Goal: Task Accomplishment & Management: Manage account settings

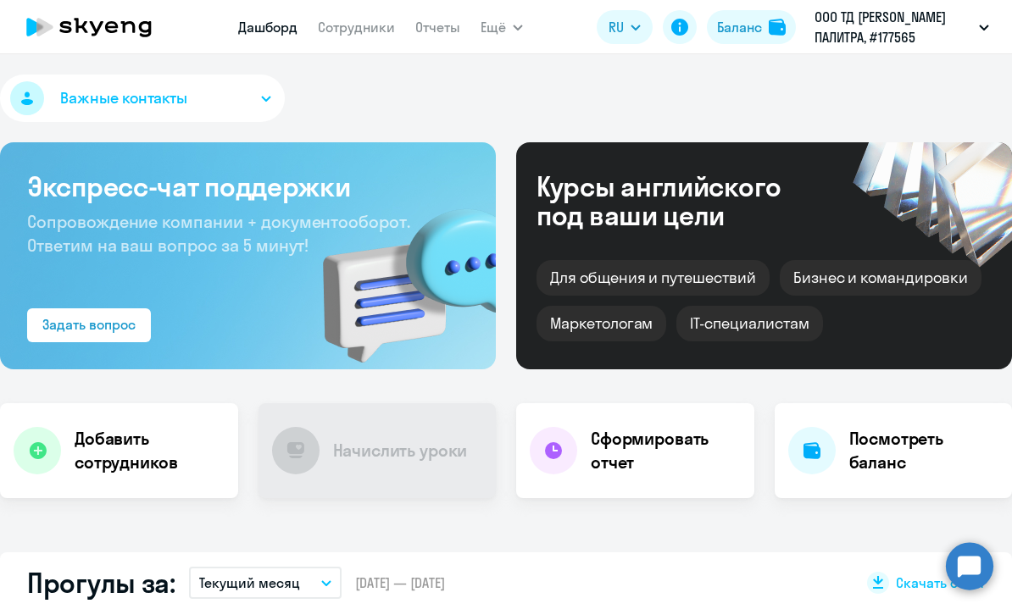
select select "30"
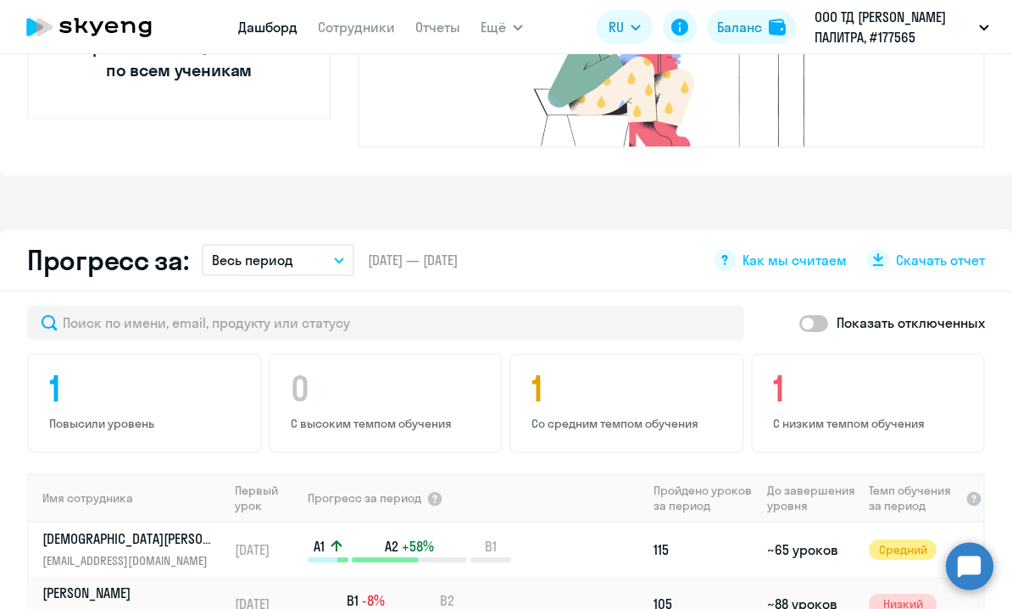
scroll to position [1141, 0]
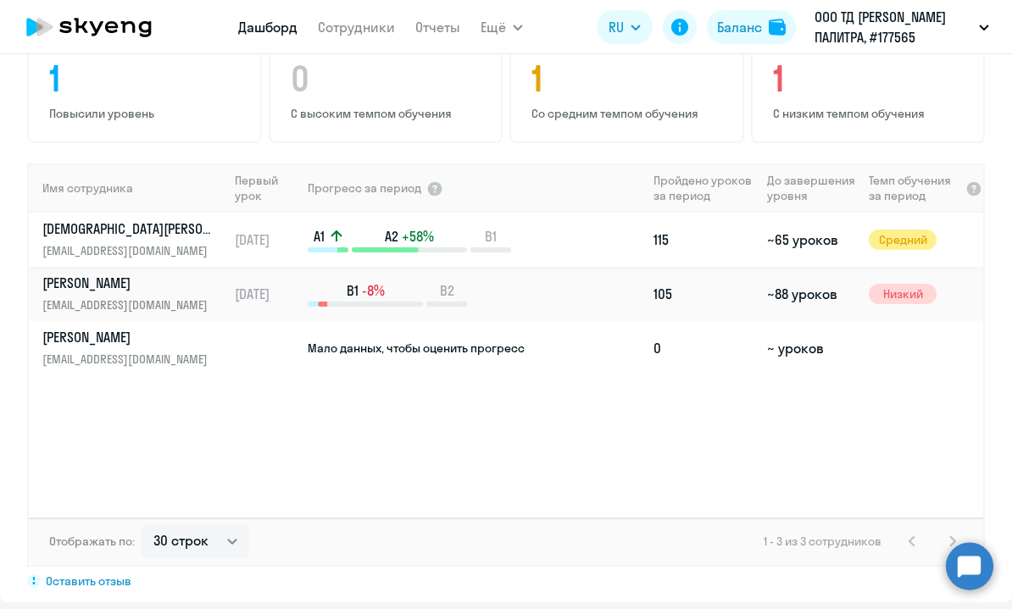
click at [140, 219] on p "[DEMOGRAPHIC_DATA][PERSON_NAME]" at bounding box center [129, 228] width 175 height 19
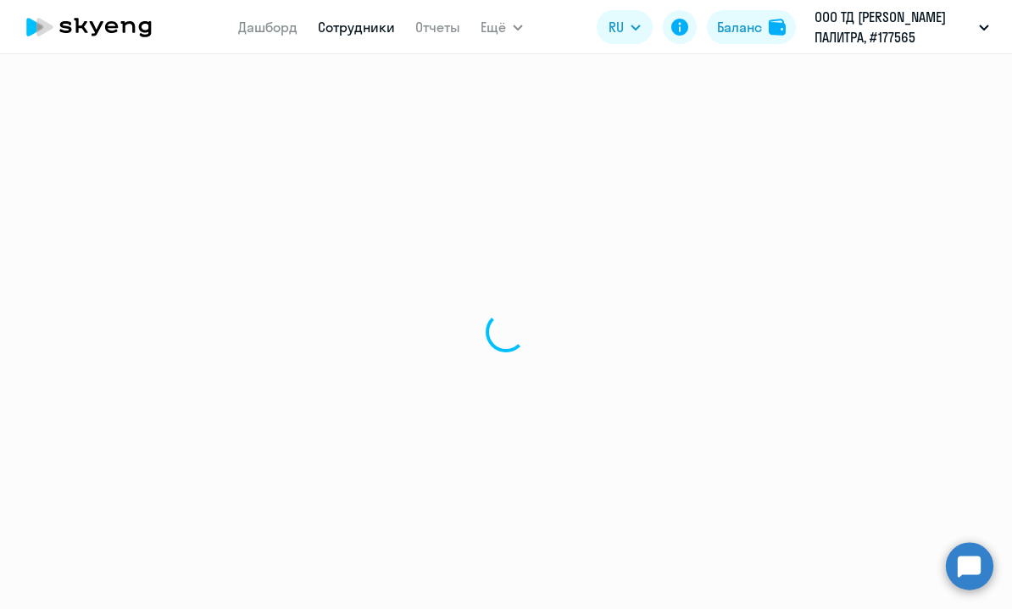
select select "english"
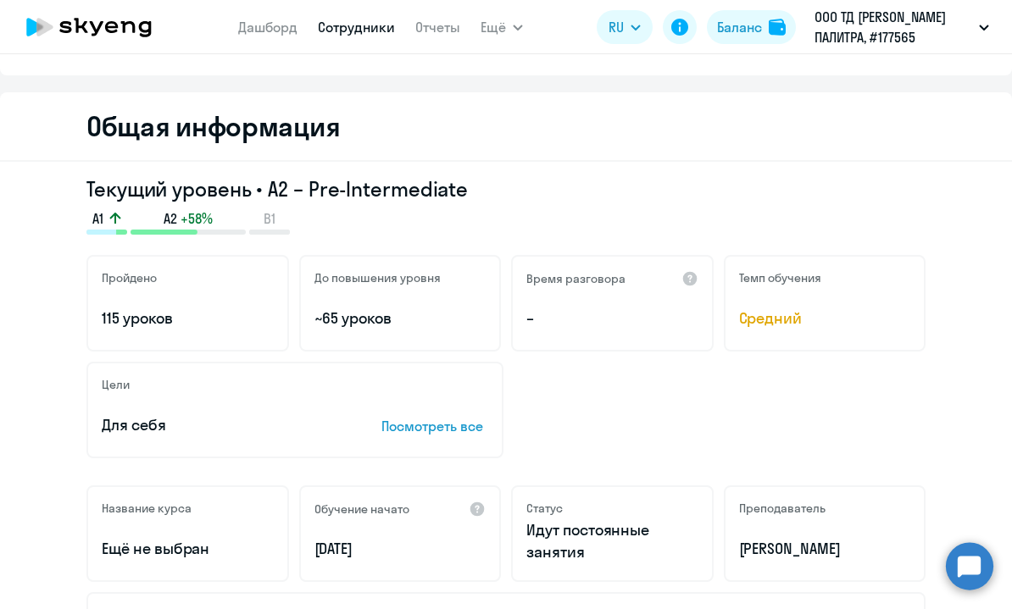
scroll to position [4, 0]
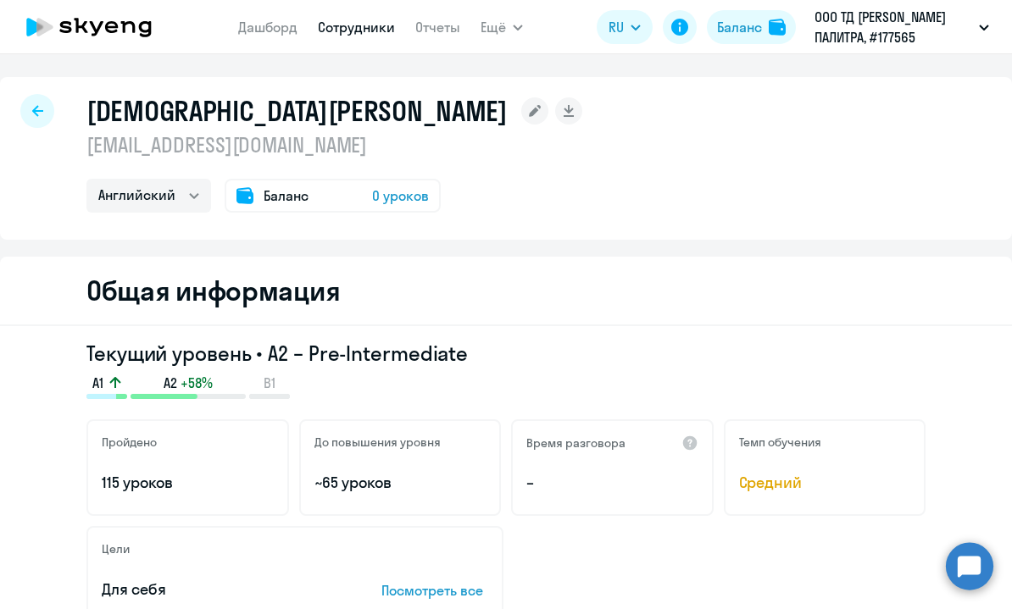
click at [286, 196] on span "Баланс" at bounding box center [286, 196] width 45 height 20
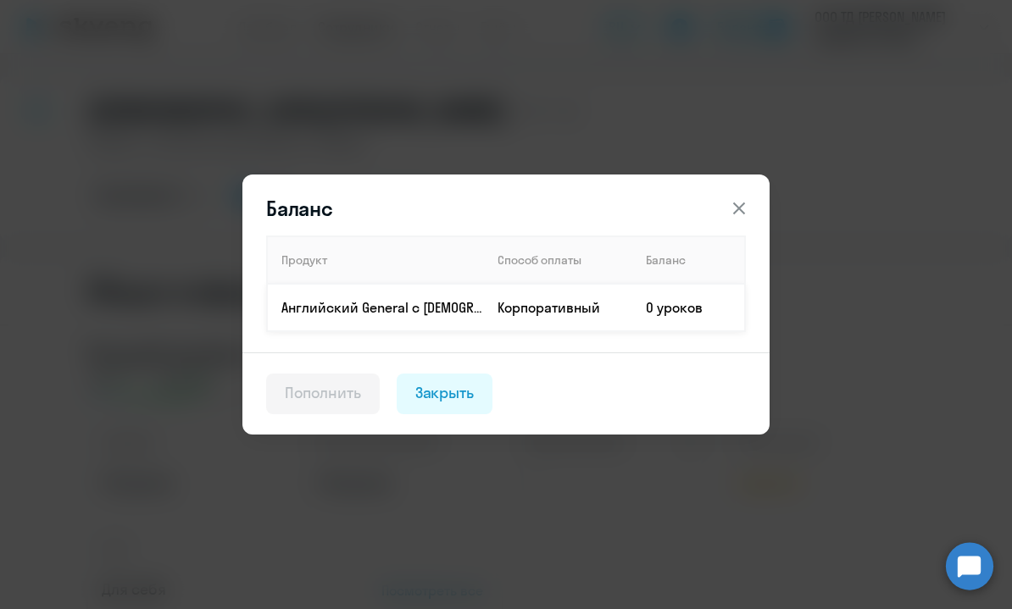
click at [478, 310] on p "Английский General с [DEMOGRAPHIC_DATA] преподавателем" at bounding box center [382, 307] width 202 height 19
click at [469, 382] on div "Закрыть" at bounding box center [444, 393] width 59 height 22
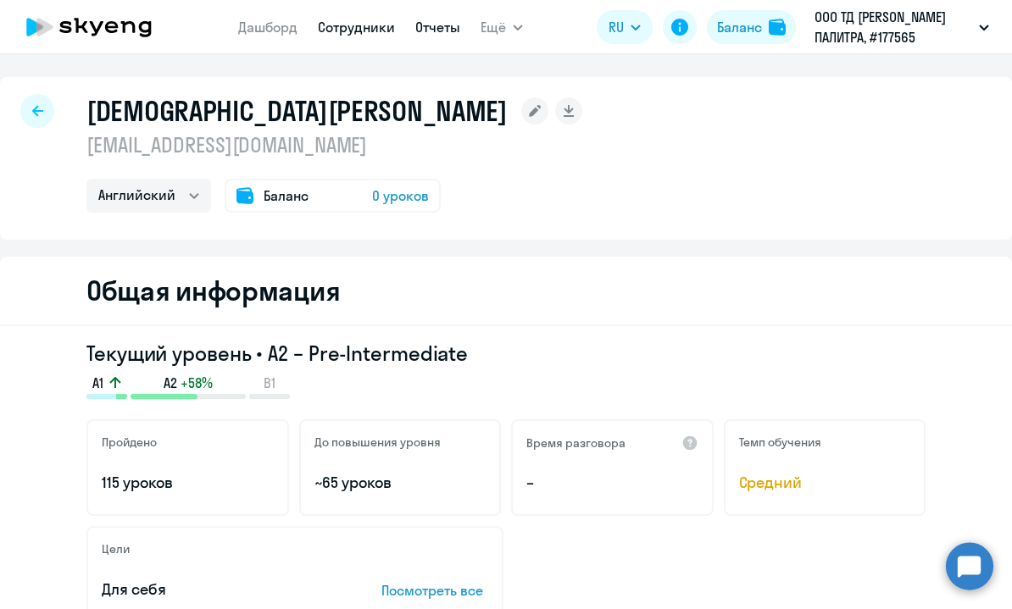
click at [425, 25] on link "Отчеты" at bounding box center [437, 27] width 45 height 17
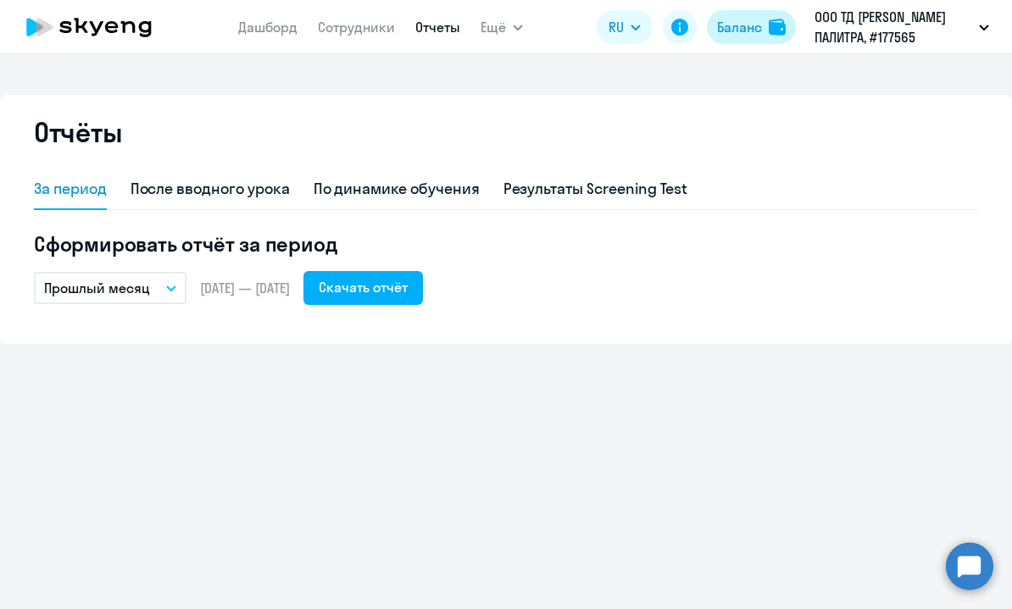
click at [781, 24] on img at bounding box center [777, 27] width 17 height 17
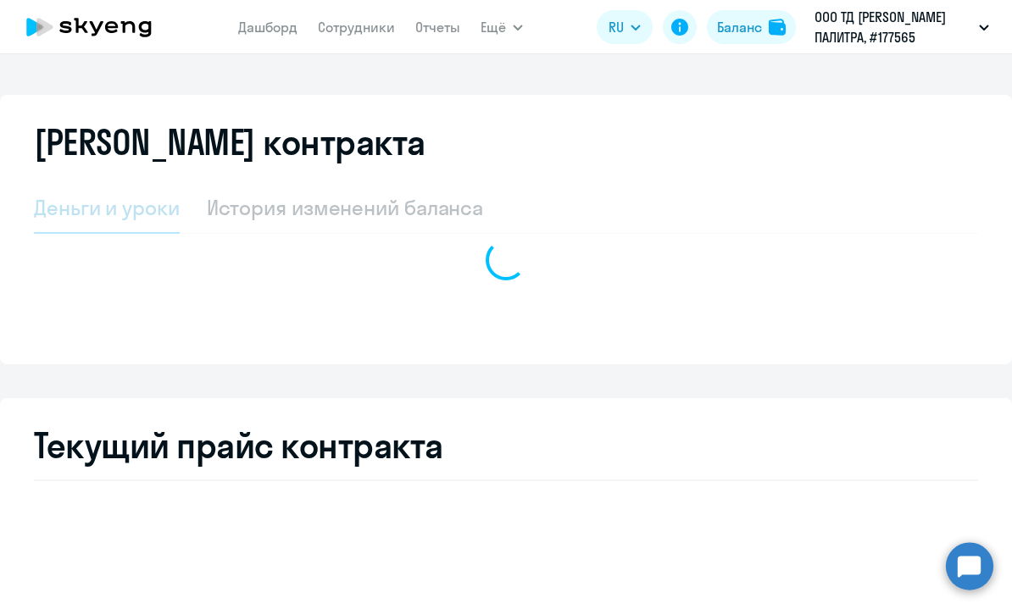
select select "english_adult_not_native_speaker"
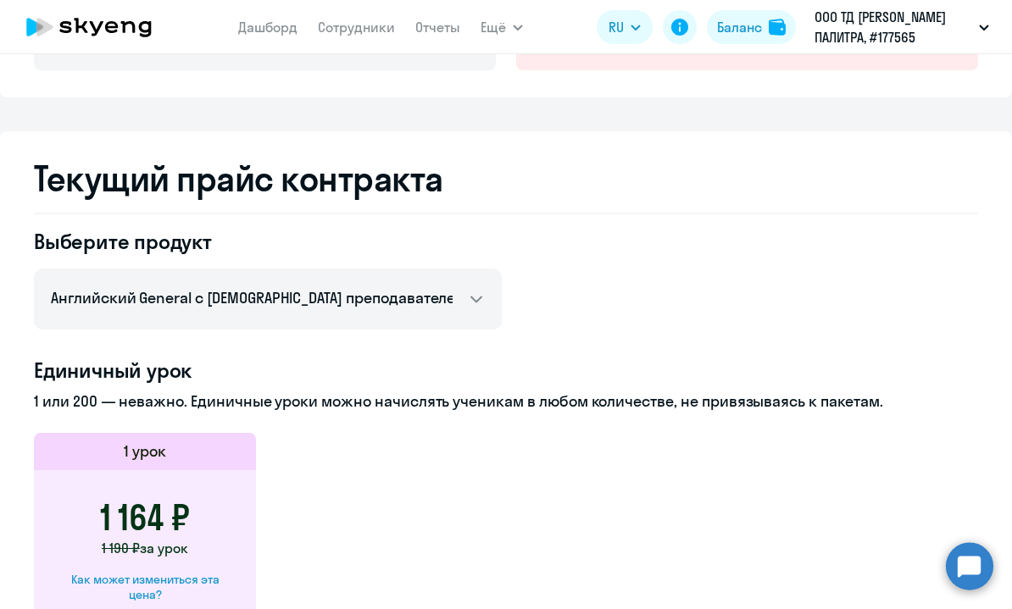
scroll to position [211, 0]
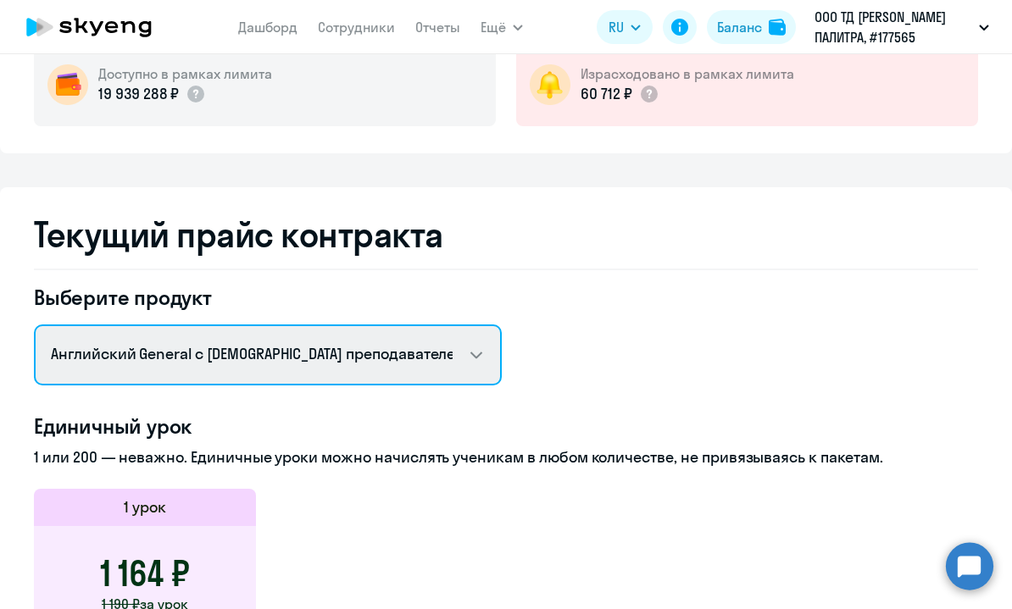
click at [416, 357] on select "Английский General с [DEMOGRAPHIC_DATA] преподавателем Английский General с [DE…" at bounding box center [268, 355] width 468 height 61
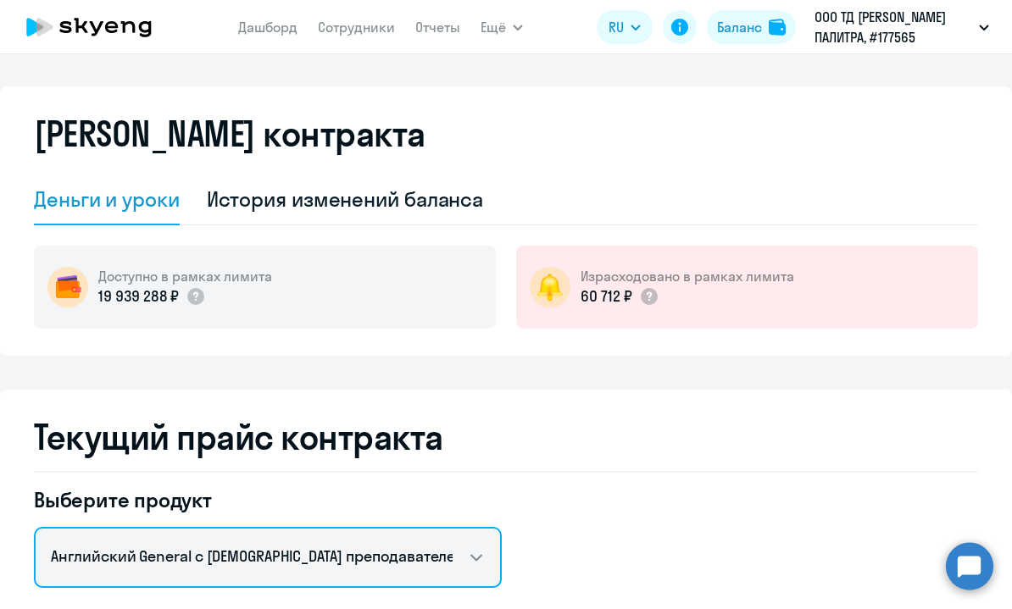
scroll to position [0, 0]
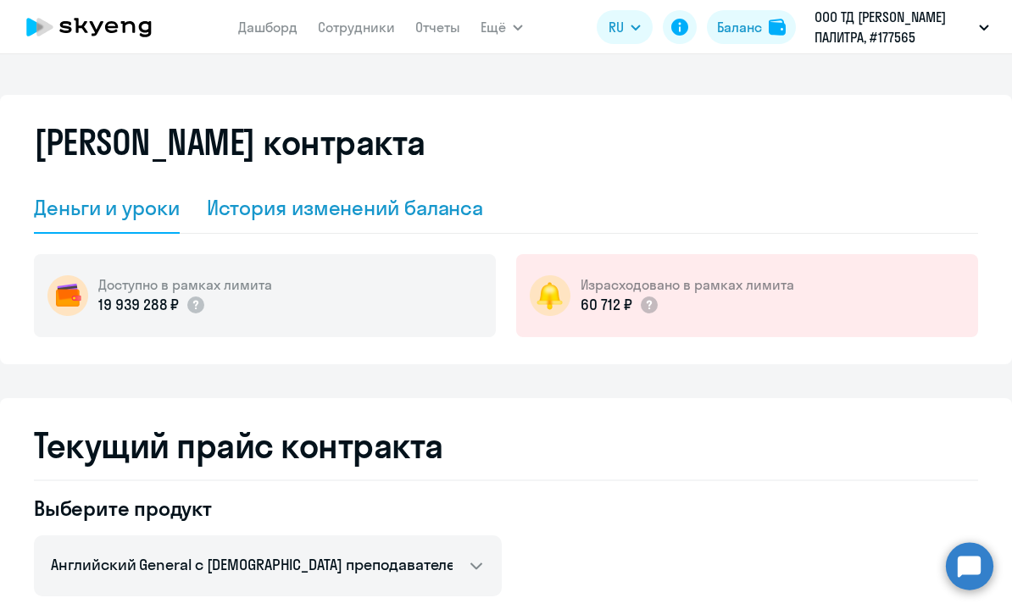
click at [385, 203] on div "История изменений баланса" at bounding box center [345, 207] width 277 height 27
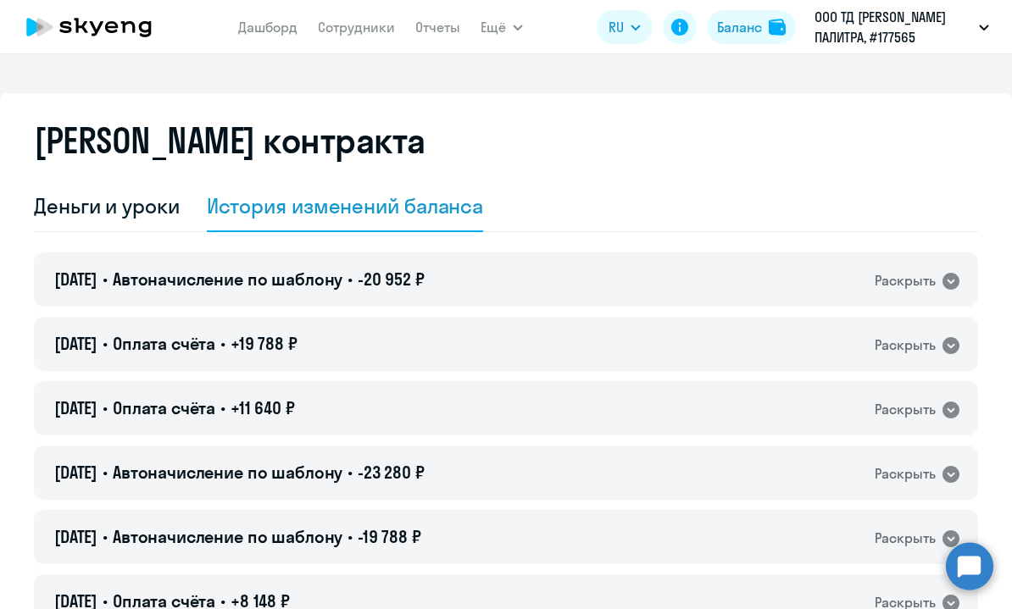
scroll to position [3, 0]
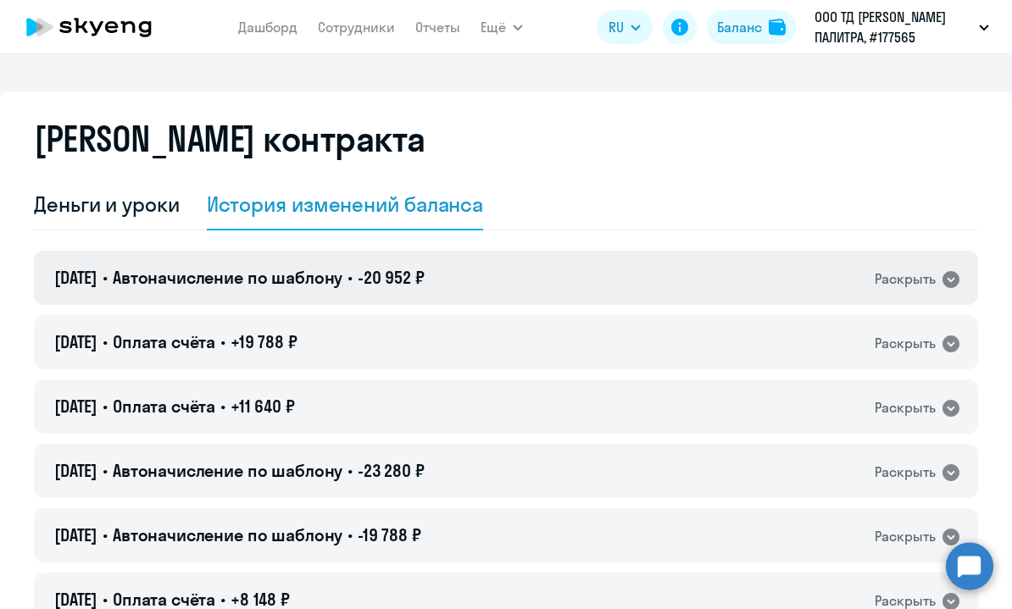
click at [544, 265] on div "[DATE] • Автоначисление по шаблону • -20 952 ₽ Раскрыть" at bounding box center [506, 278] width 944 height 54
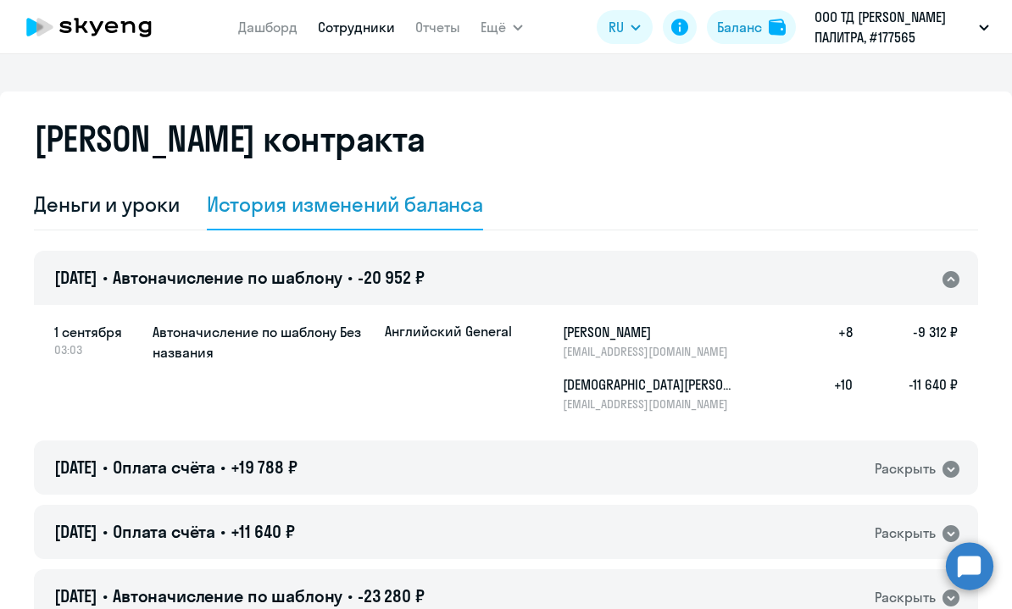
click at [345, 33] on link "Сотрудники" at bounding box center [356, 27] width 77 height 17
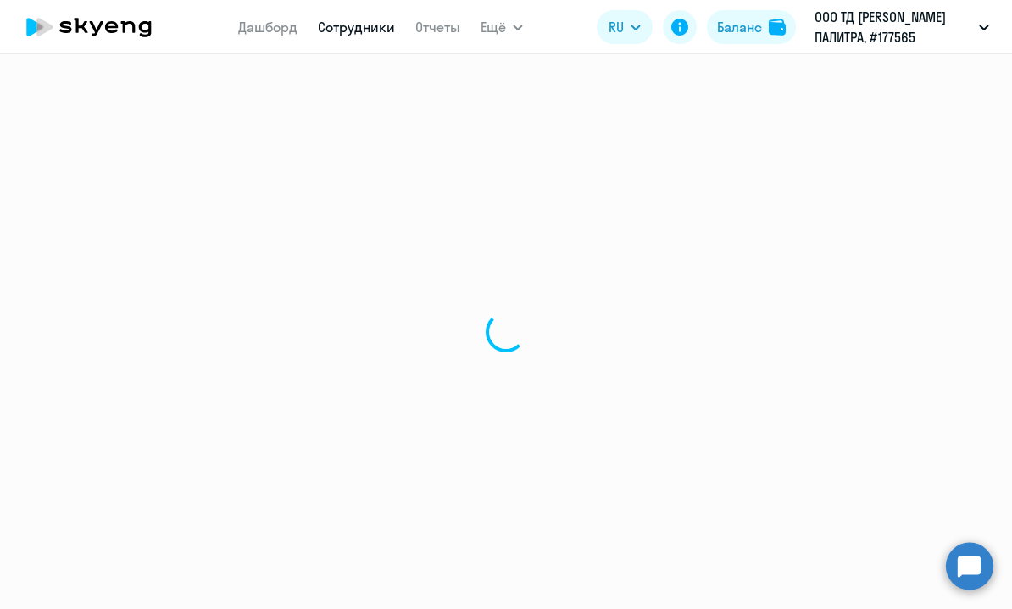
select select "30"
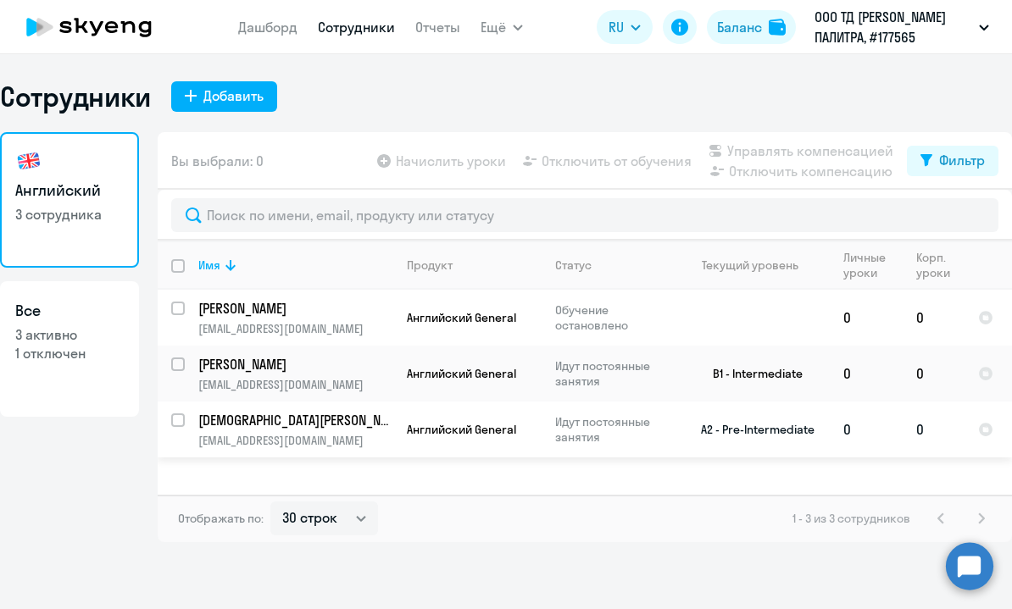
click at [290, 419] on p "[DEMOGRAPHIC_DATA][PERSON_NAME]" at bounding box center [294, 420] width 192 height 19
select select "english"
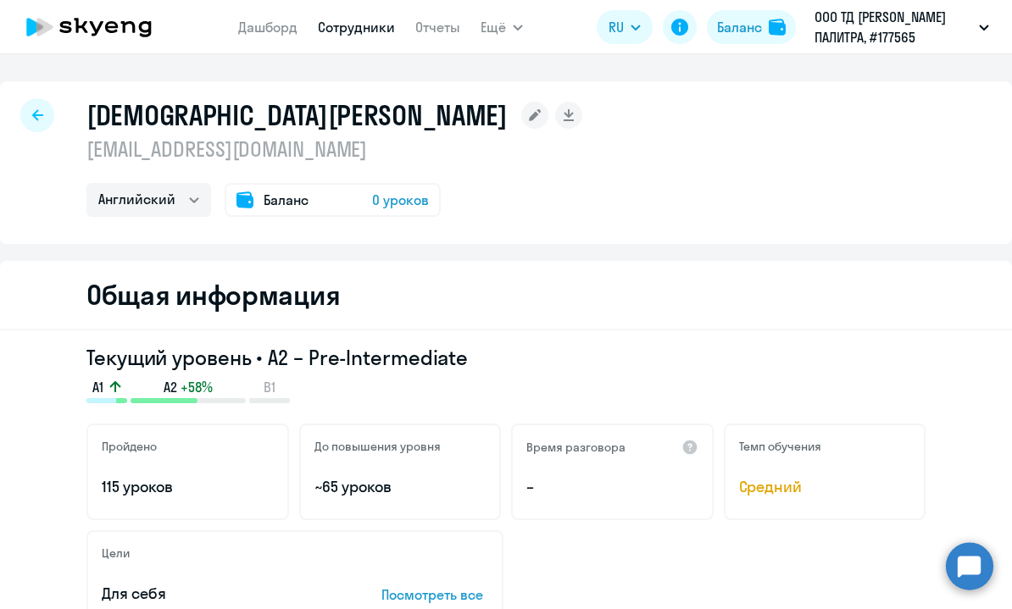
click at [747, 308] on div "Общая информация" at bounding box center [506, 295] width 1012 height 69
click at [253, 40] on nav "Дашборд Сотрудники Отчеты" at bounding box center [349, 27] width 222 height 34
click at [268, 28] on link "Дашборд" at bounding box center [267, 27] width 59 height 17
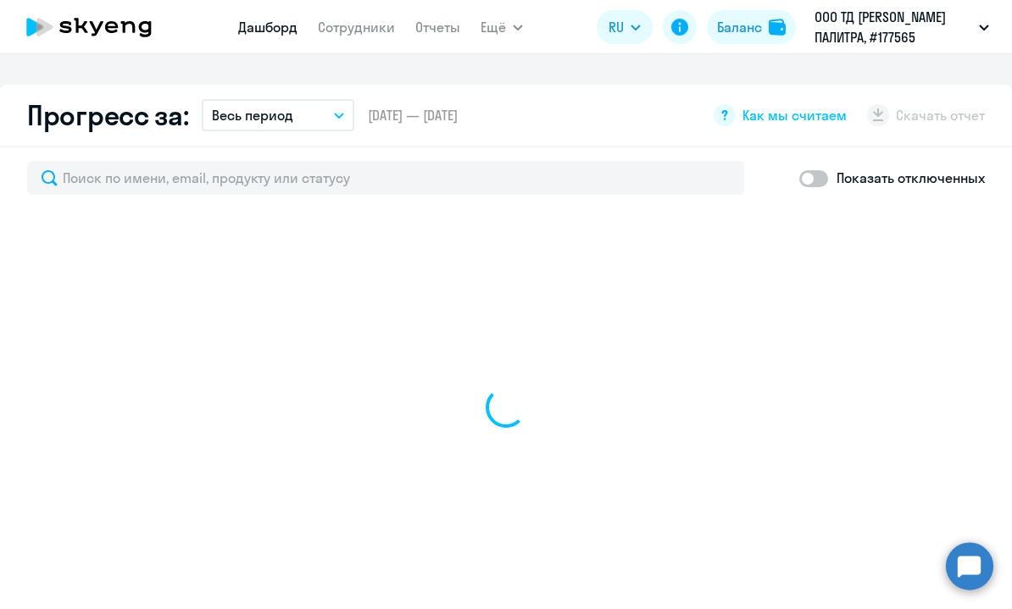
select select "30"
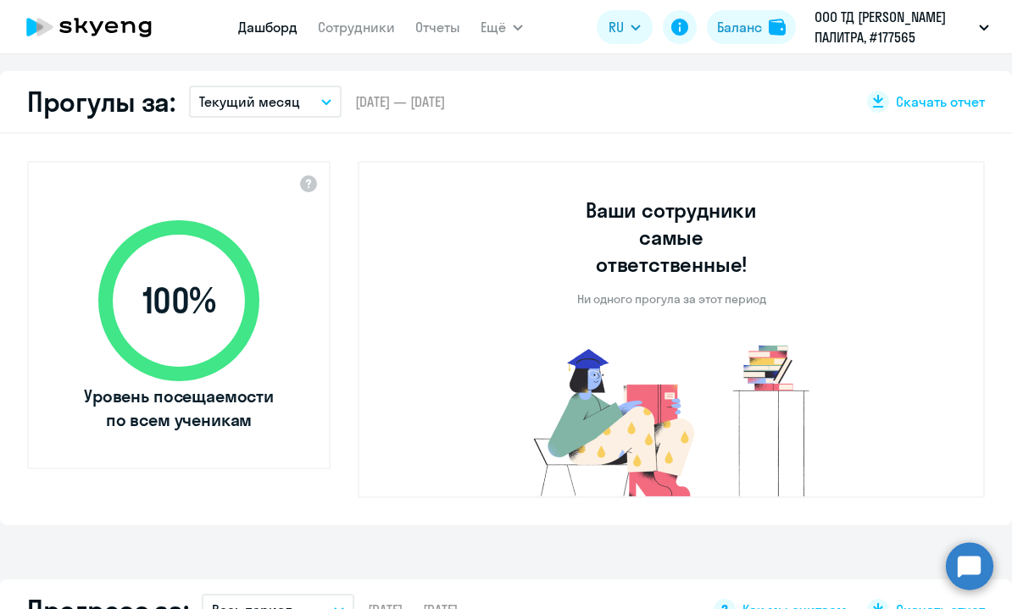
scroll to position [225, 0]
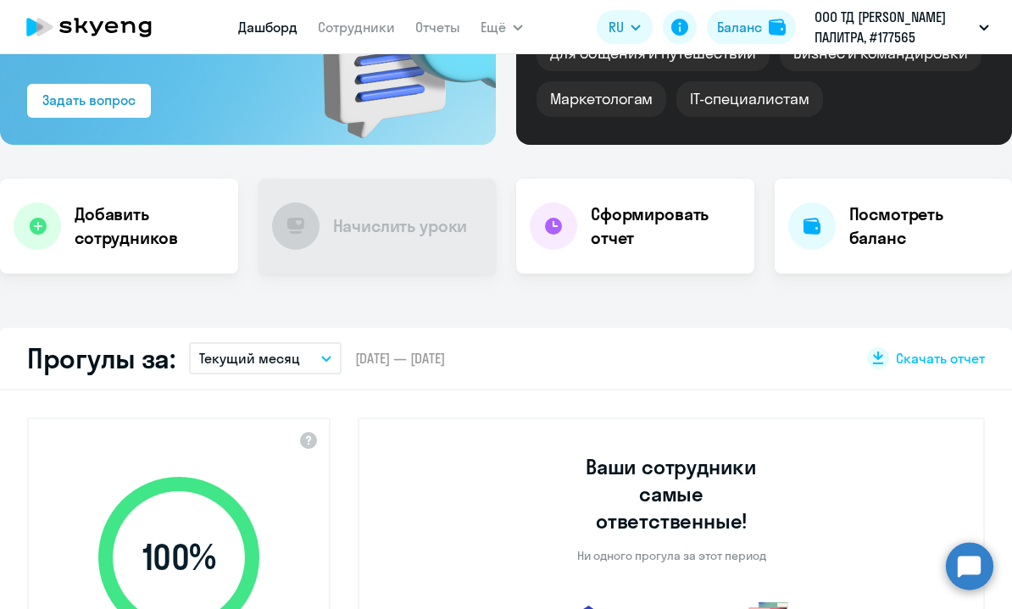
click at [284, 355] on p "Текущий месяц" at bounding box center [249, 358] width 101 height 20
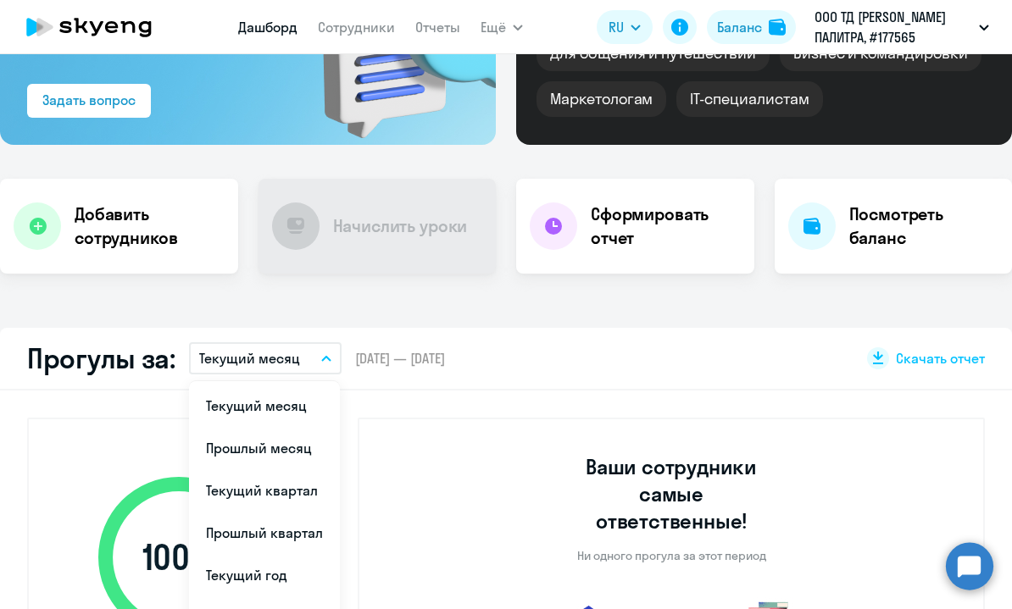
click at [476, 370] on div "Прогулы за: Текущий месяц Текущий месяц Прошлый месяц Текущий квартал [GEOGRAPH…" at bounding box center [506, 359] width 1012 height 63
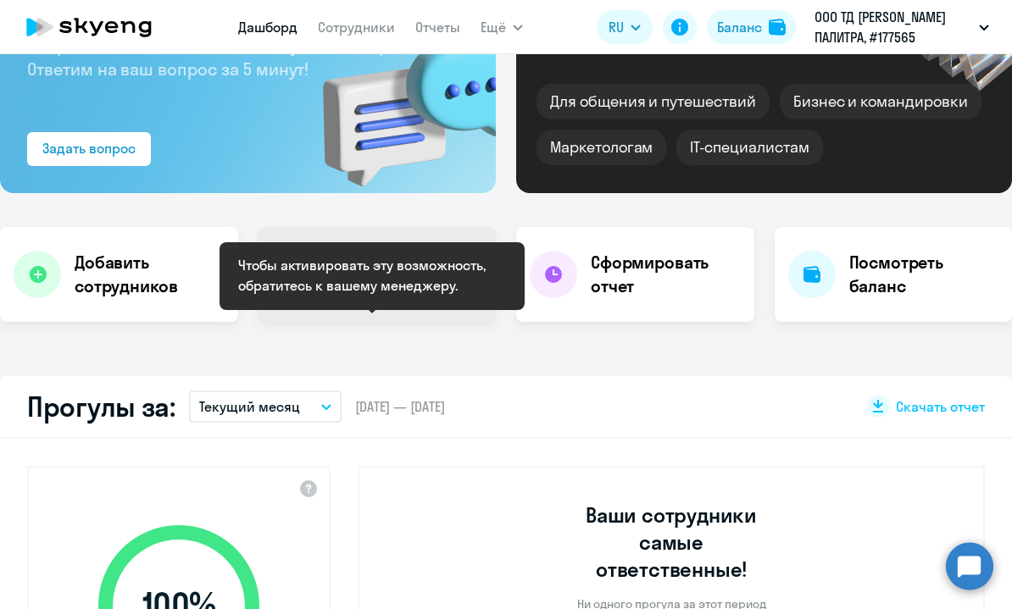
scroll to position [198, 0]
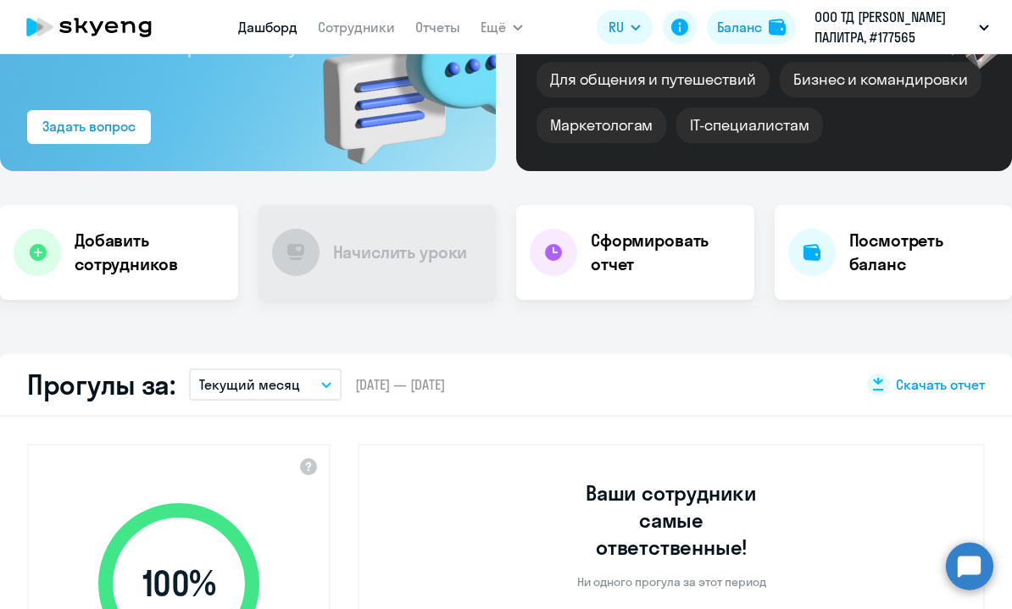
click at [917, 388] on span "Скачать отчет" at bounding box center [940, 384] width 89 height 19
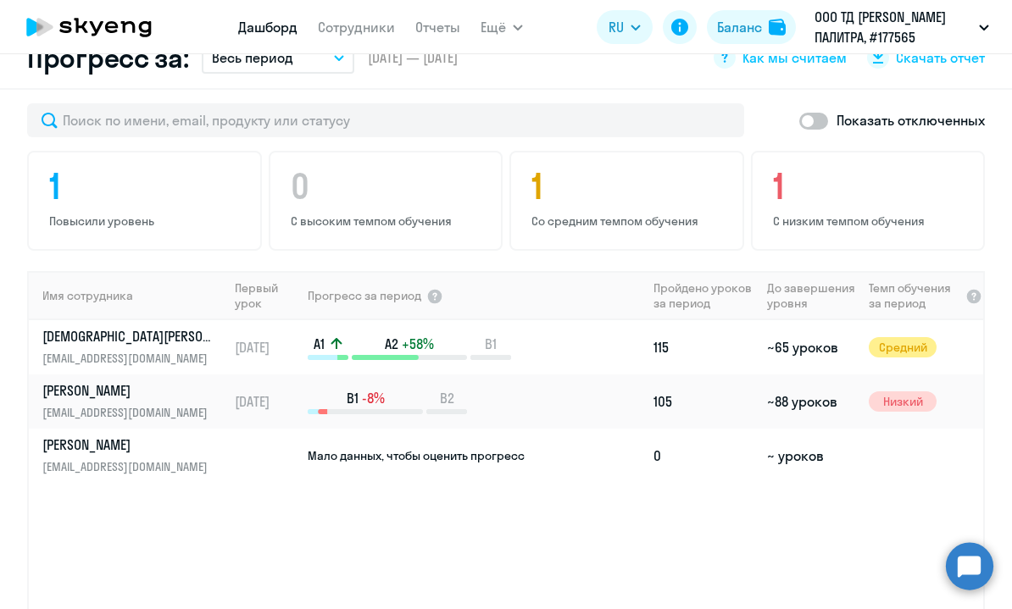
scroll to position [1039, 0]
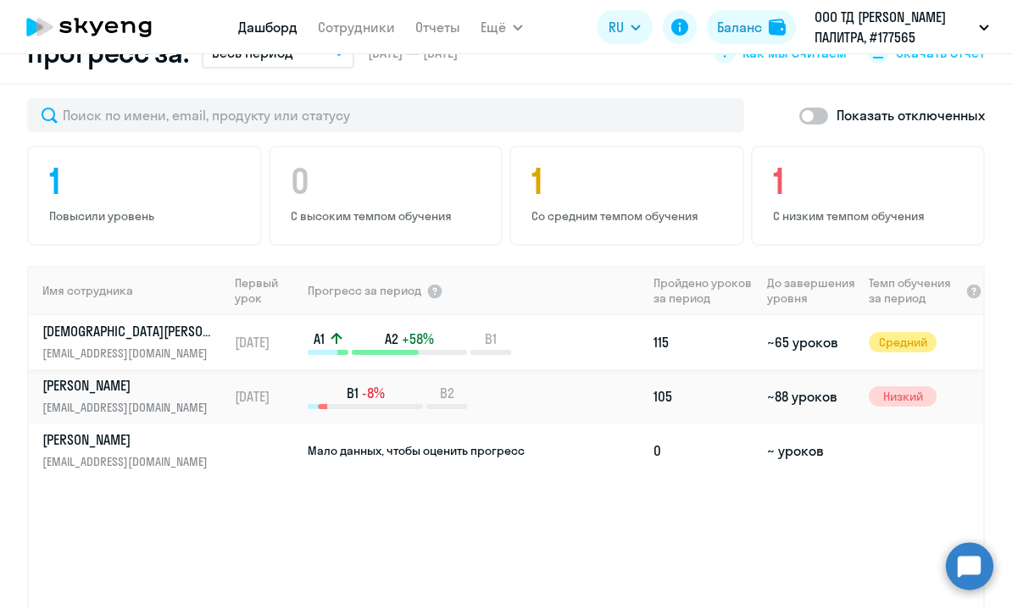
click at [87, 344] on p "[EMAIL_ADDRESS][DOMAIN_NAME]" at bounding box center [129, 353] width 175 height 19
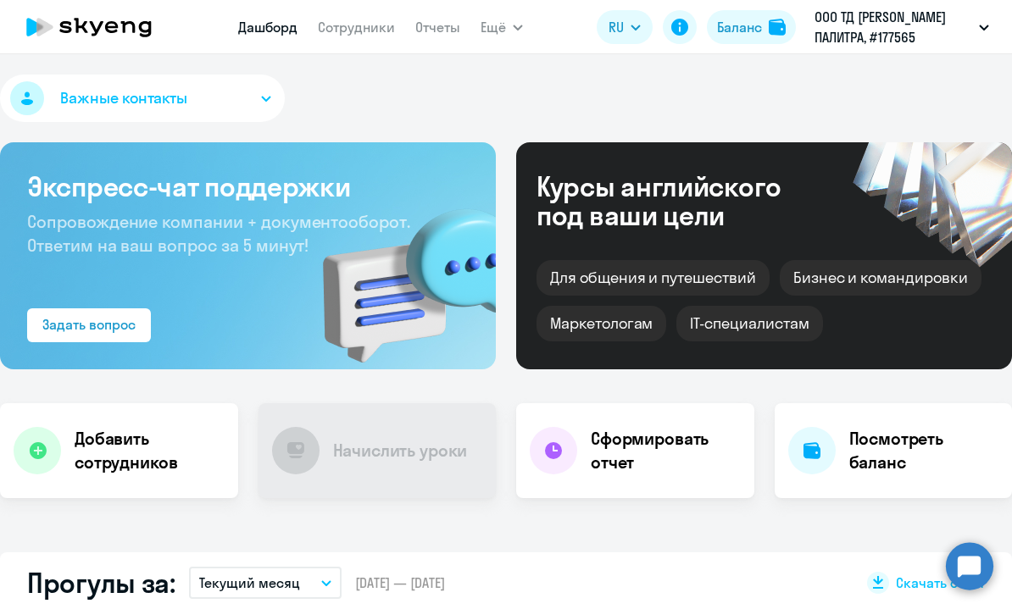
select select "english"
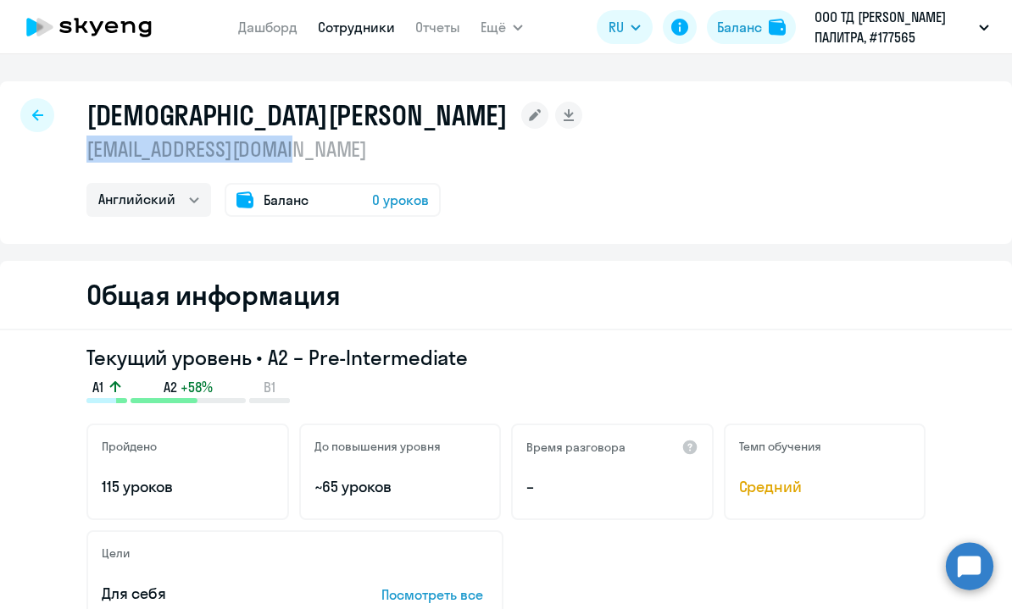
drag, startPoint x: 297, startPoint y: 152, endPoint x: 87, endPoint y: 151, distance: 209.3
click at [87, 151] on p "[EMAIL_ADDRESS][DOMAIN_NAME]" at bounding box center [334, 149] width 496 height 27
copy p "[EMAIL_ADDRESS][DOMAIN_NAME]"
click at [553, 289] on div "Общая информация" at bounding box center [506, 295] width 1012 height 69
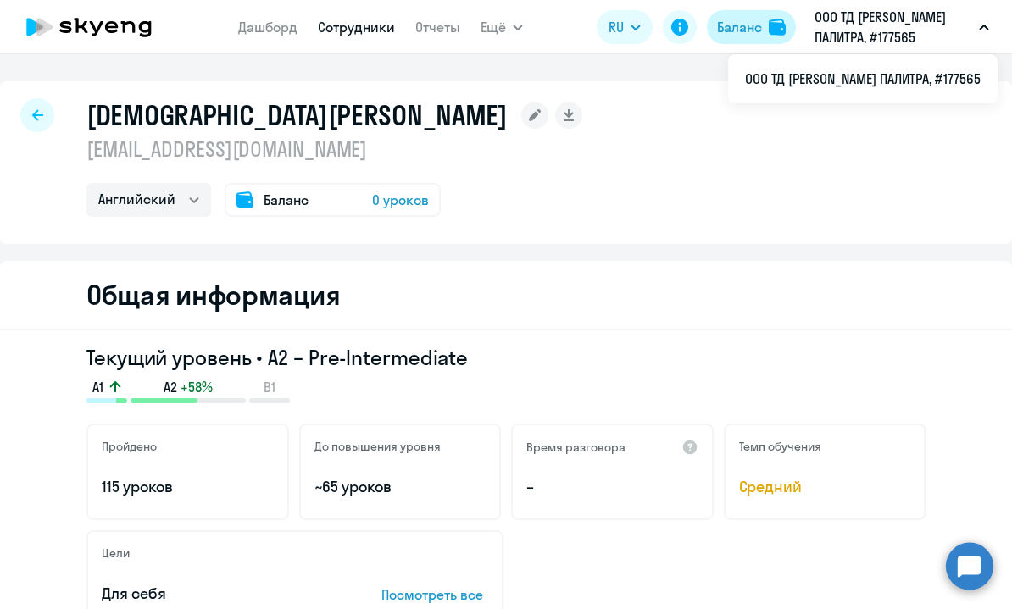
click at [762, 25] on button "Баланс" at bounding box center [751, 27] width 89 height 34
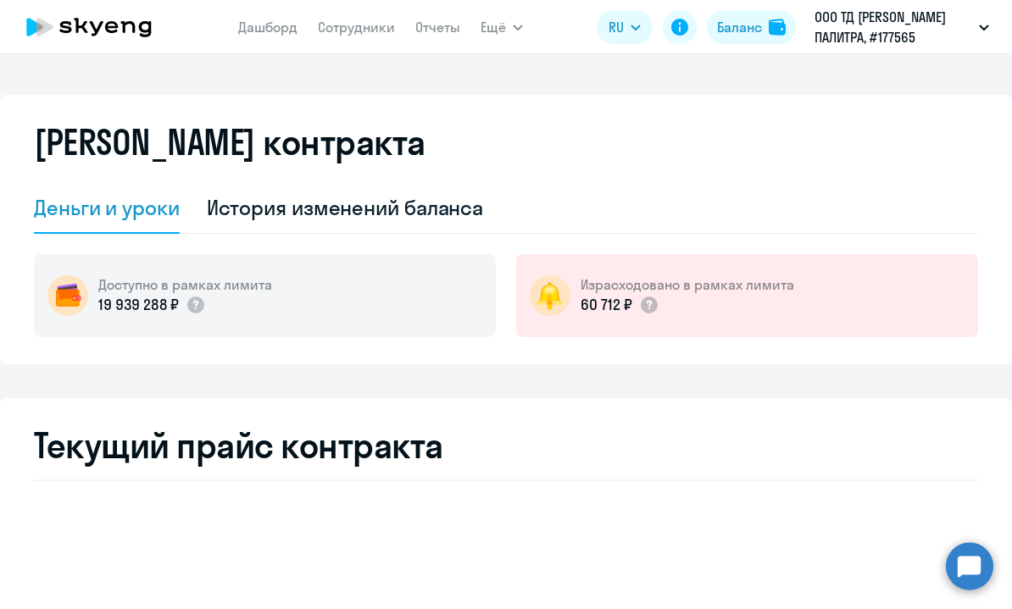
select select "english_adult_not_native_speaker"
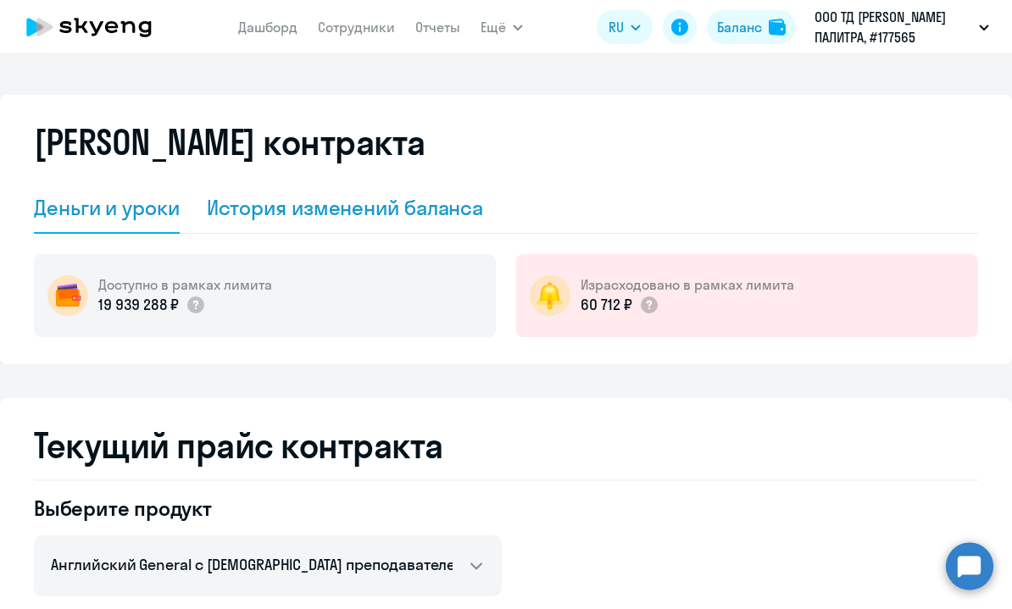
click at [429, 218] on div "История изменений баланса" at bounding box center [345, 207] width 277 height 27
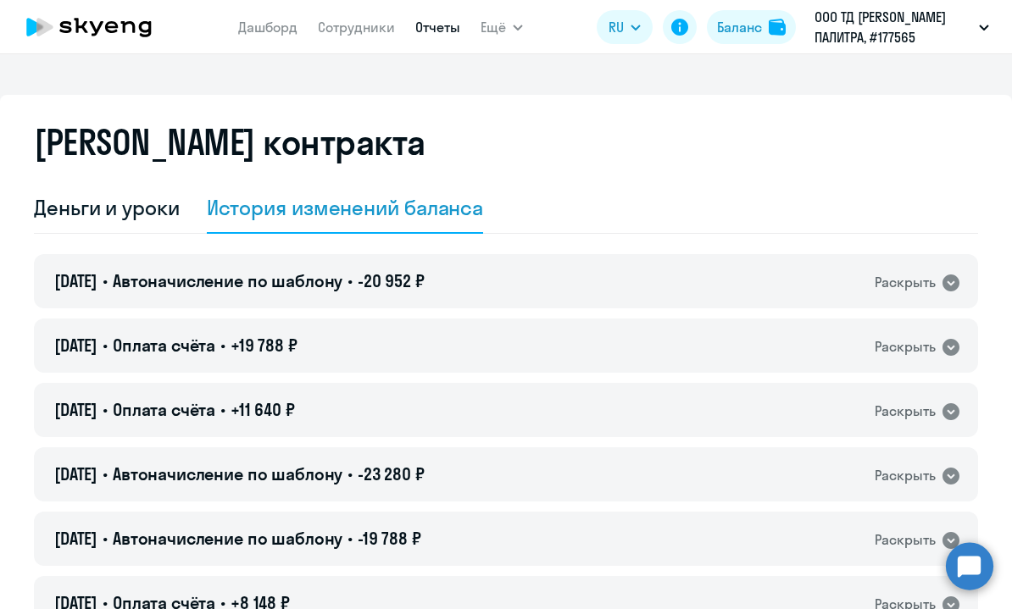
click at [445, 31] on link "Отчеты" at bounding box center [437, 27] width 45 height 17
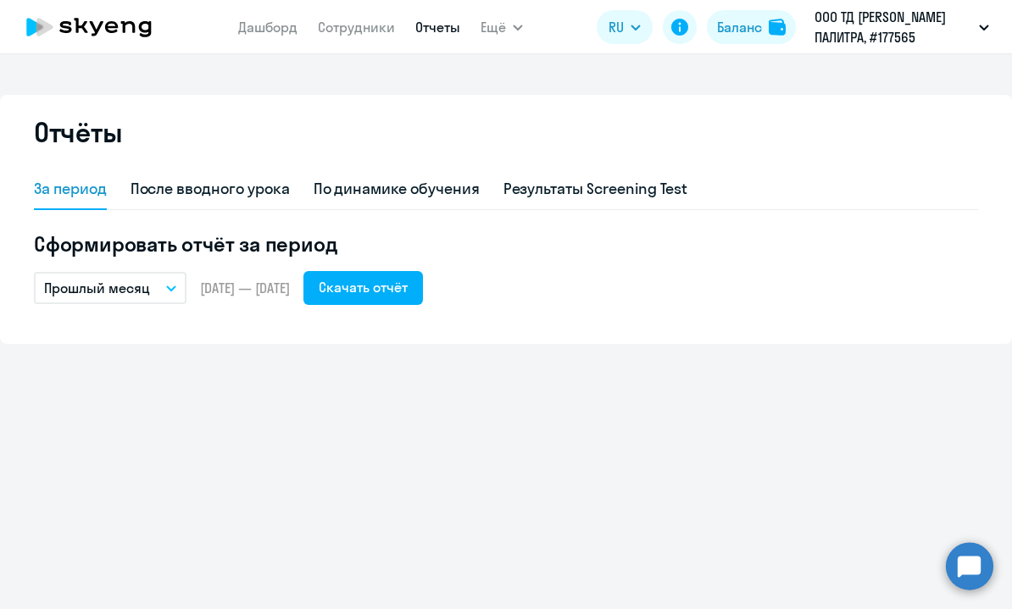
click at [639, 253] on h5 "Сформировать отчёт за период" at bounding box center [506, 243] width 944 height 27
click at [501, 25] on span "Ещё" at bounding box center [492, 27] width 25 height 20
click at [492, 20] on span "Ещё" at bounding box center [492, 27] width 25 height 20
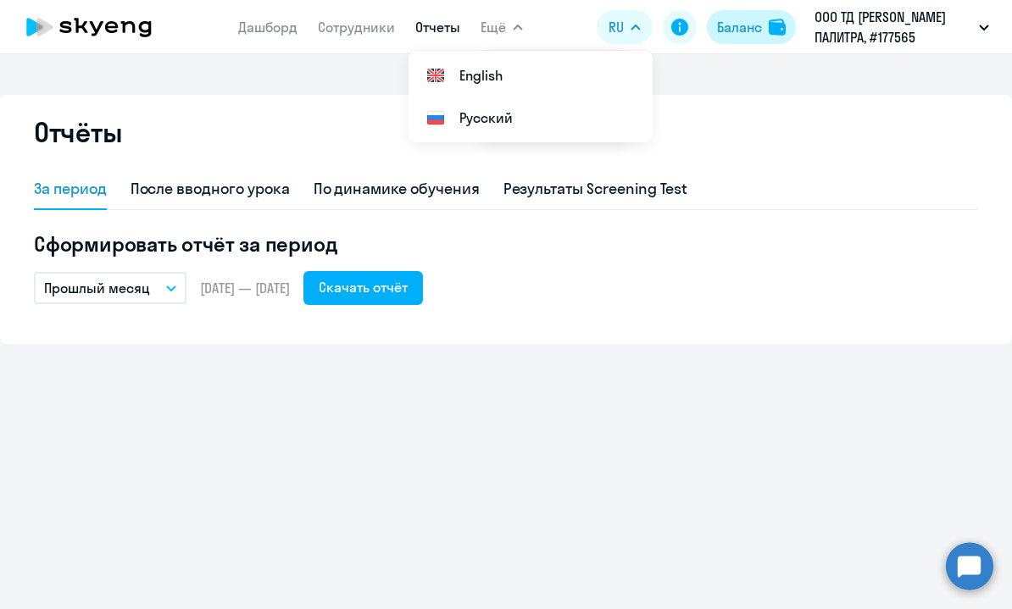
click at [748, 28] on div "Баланс" at bounding box center [739, 27] width 45 height 20
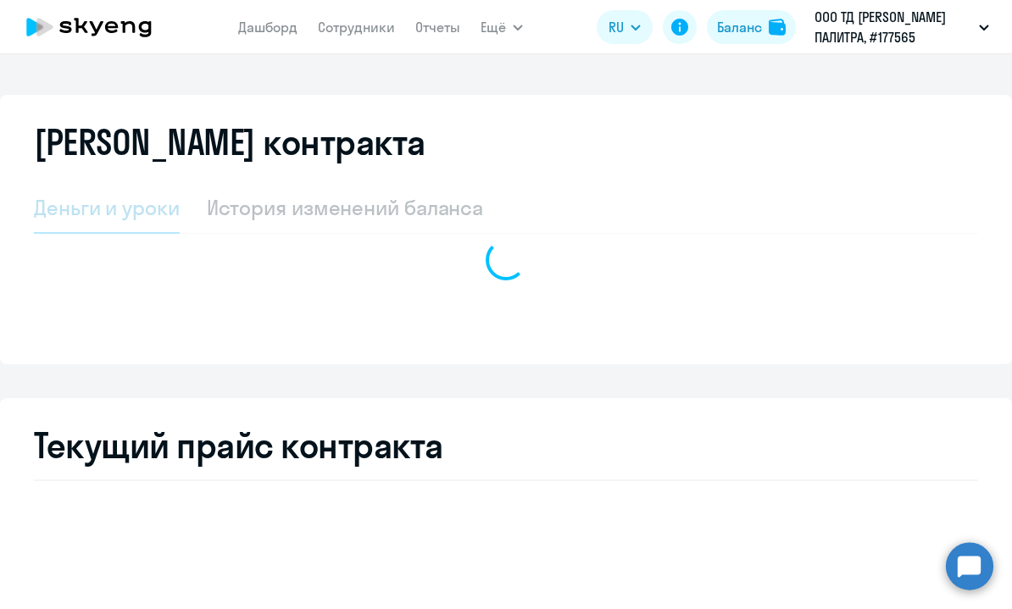
select select "english_adult_not_native_speaker"
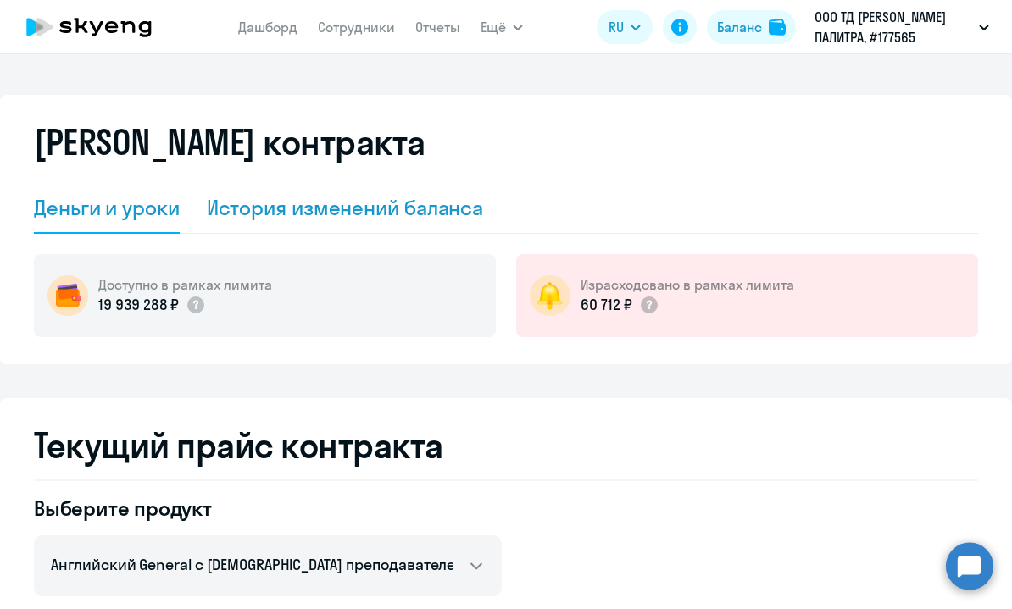
click at [387, 197] on div "История изменений баланса" at bounding box center [345, 207] width 277 height 27
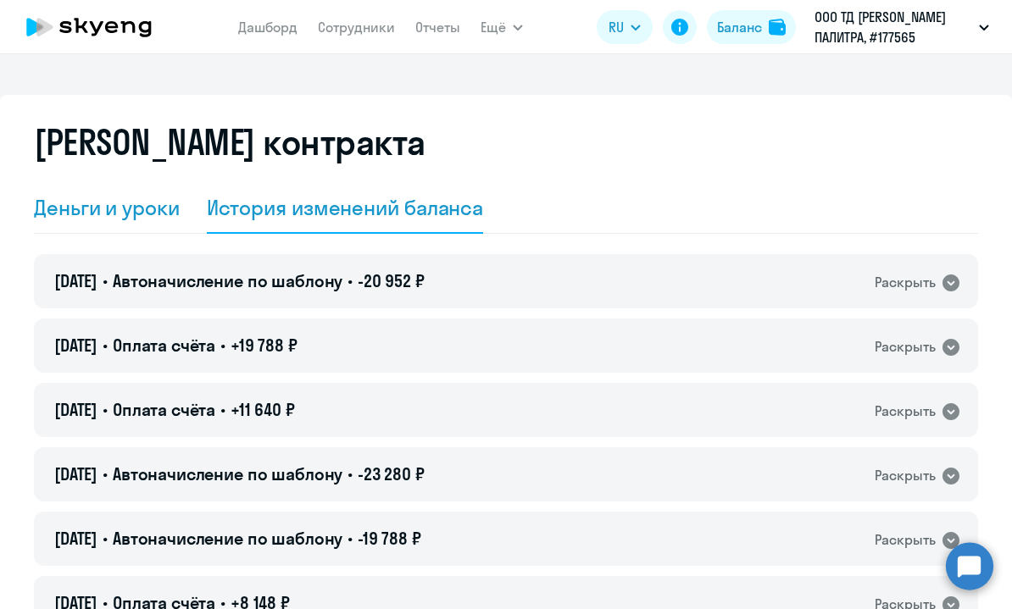
click at [142, 203] on div "Деньги и уроки" at bounding box center [107, 207] width 146 height 27
